Goal: Task Accomplishment & Management: Manage account settings

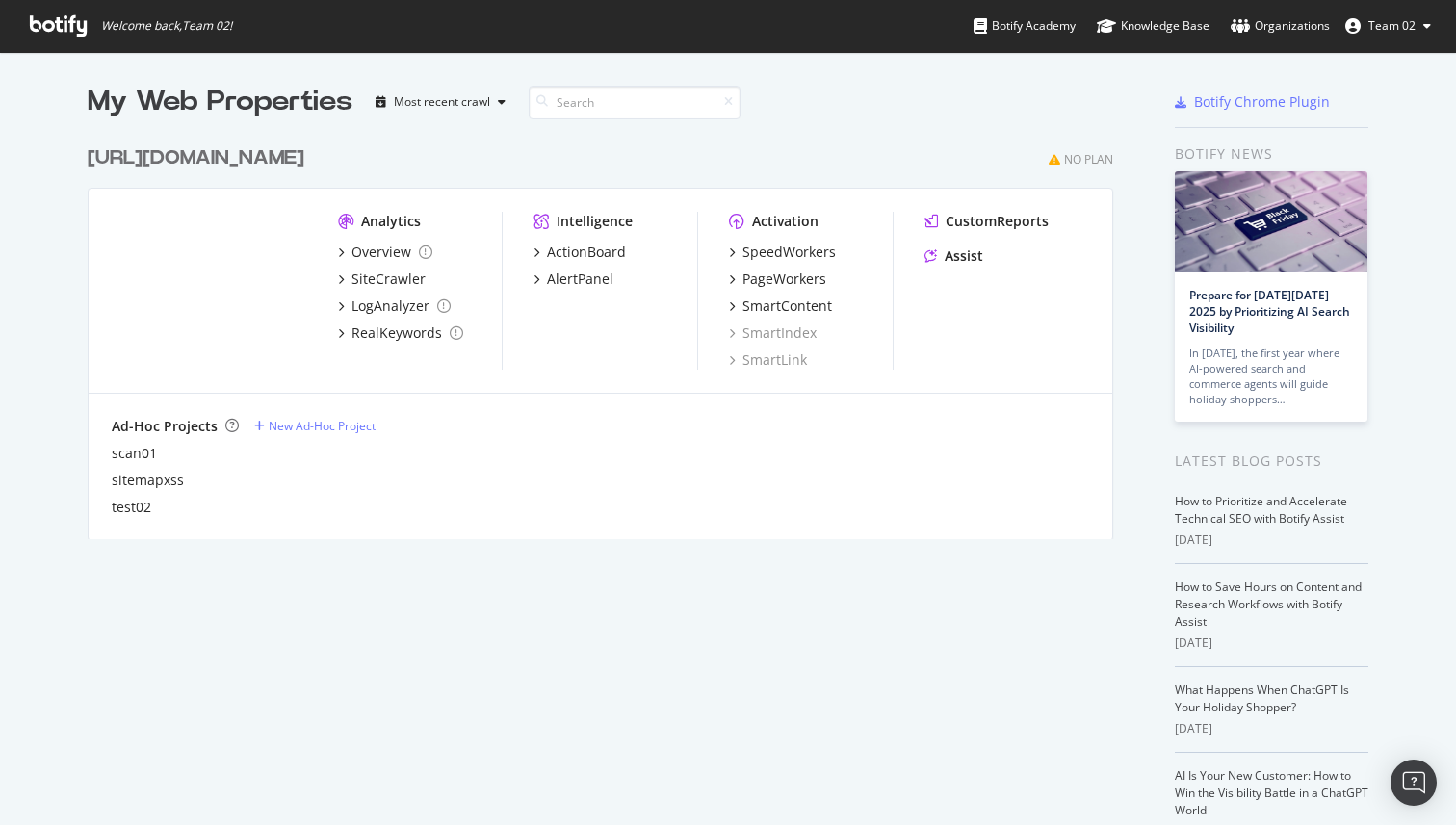
scroll to position [825, 1456]
click at [1425, 34] on button "Team 02" at bounding box center [1387, 26] width 116 height 31
click at [932, 144] on div "[URL][DOMAIN_NAME] No Plan" at bounding box center [600, 158] width 1026 height 28
click at [1418, 33] on button "Team 02" at bounding box center [1387, 26] width 116 height 31
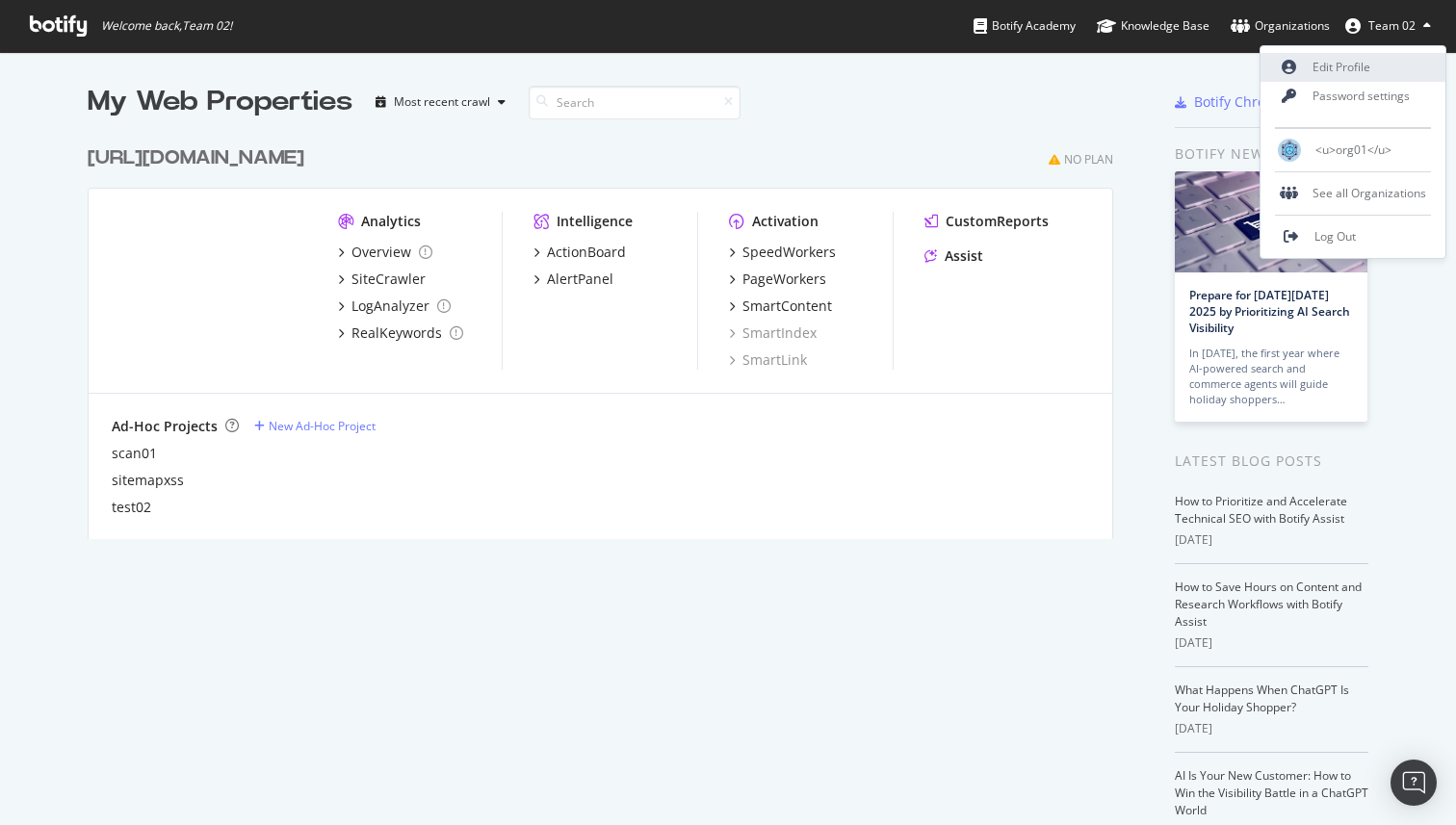
click at [1397, 68] on link "Edit Profile" at bounding box center [1352, 67] width 184 height 29
